Goal: Transaction & Acquisition: Obtain resource

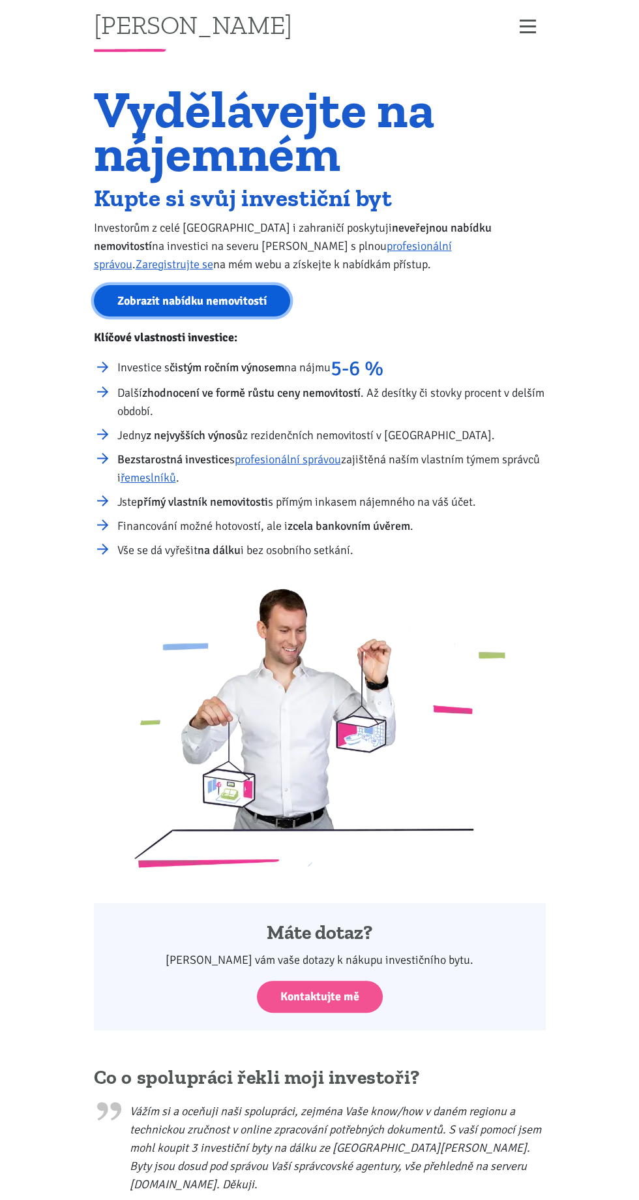
click at [152, 300] on link "Zobrazit nabídku nemovitostí" at bounding box center [192, 301] width 196 height 32
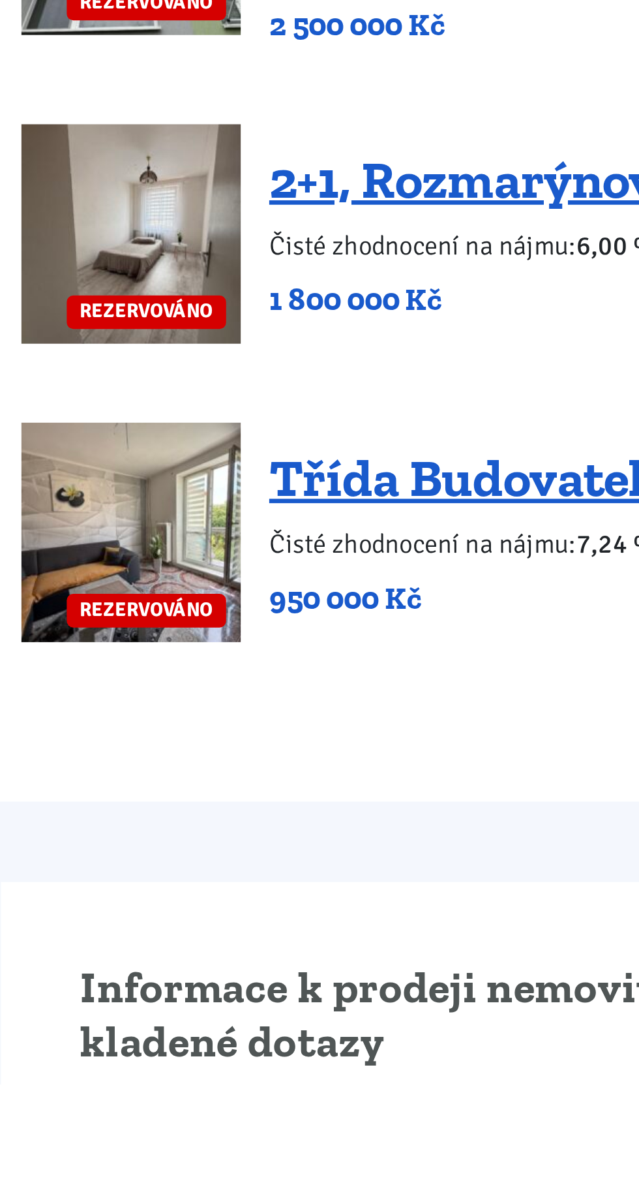
scroll to position [2496, 0]
